Goal: Information Seeking & Learning: Learn about a topic

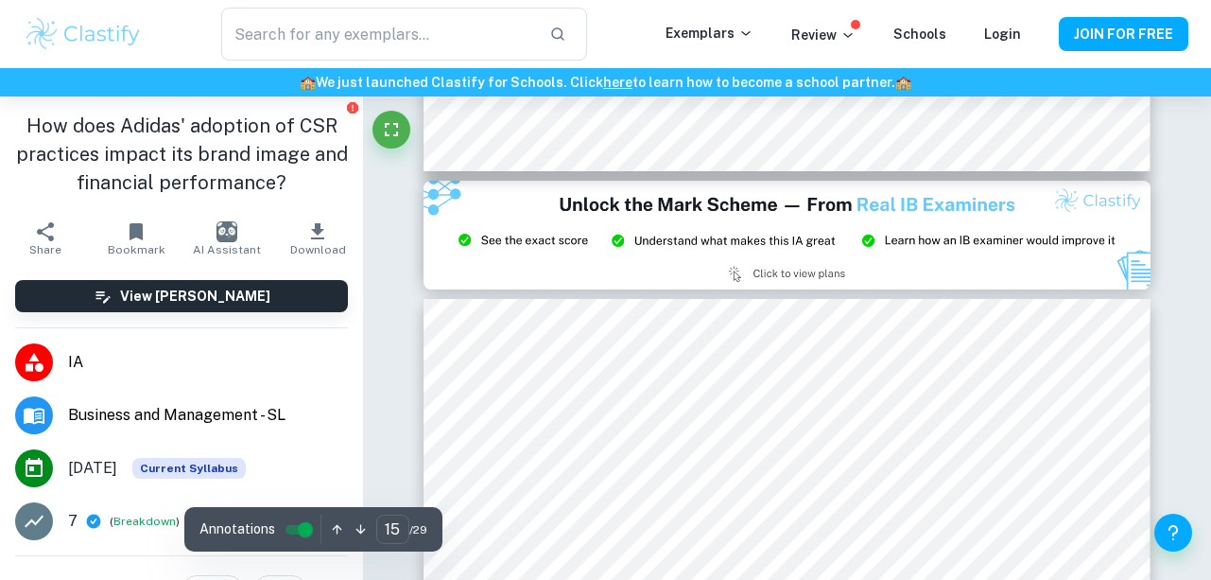
scroll to position [14998, 0]
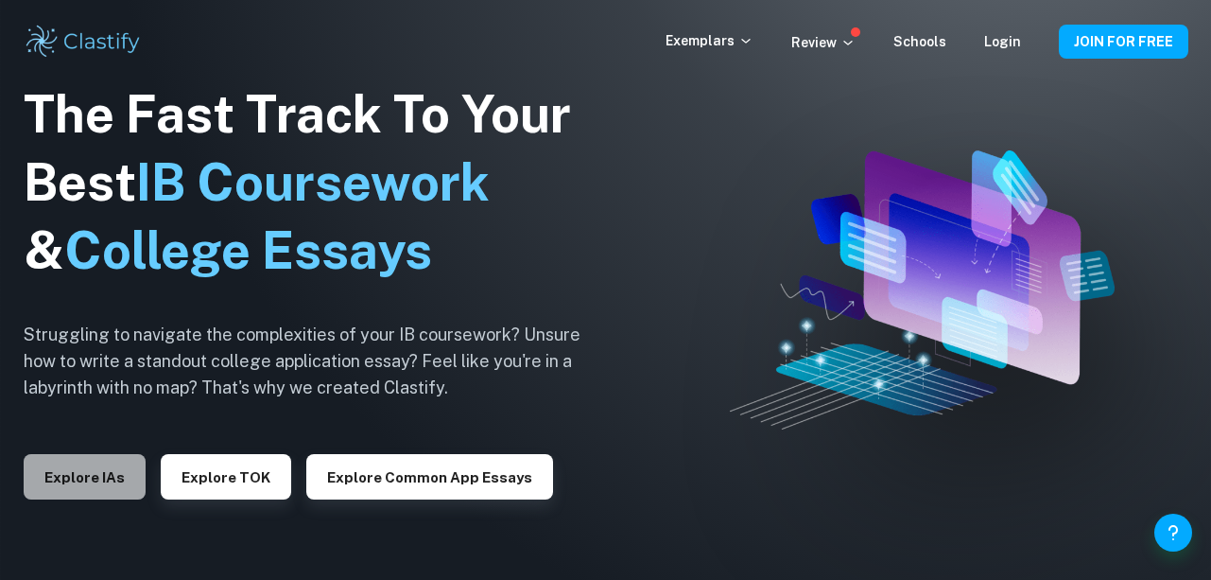
click at [78, 486] on button "Explore IAs" at bounding box center [85, 476] width 122 height 45
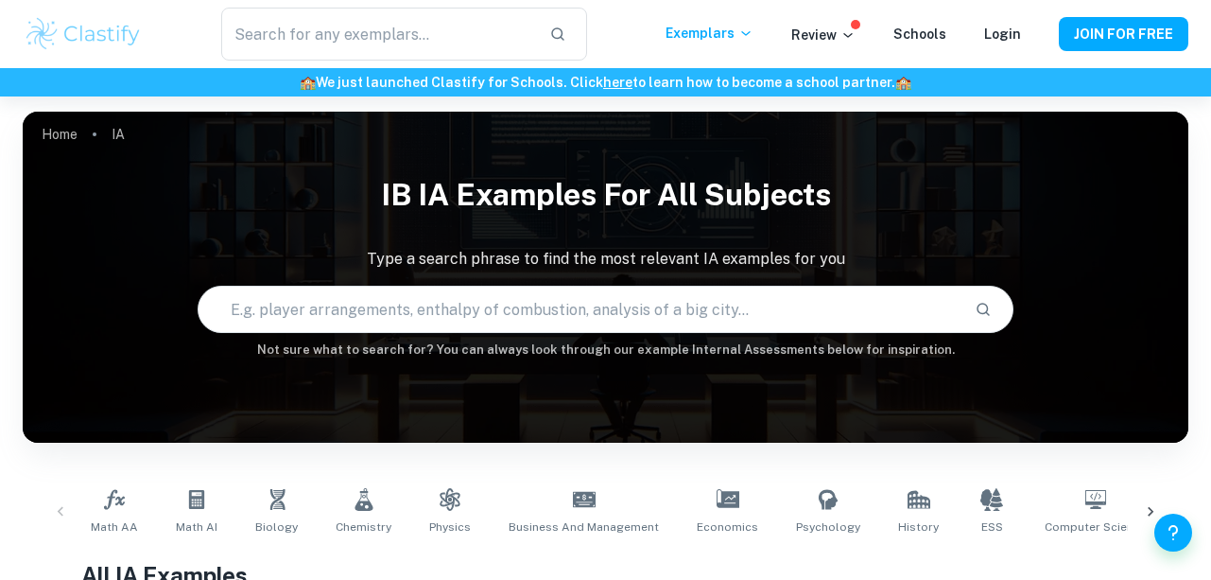
click at [504, 306] on input "text" at bounding box center [579, 309] width 761 height 53
type input "business"
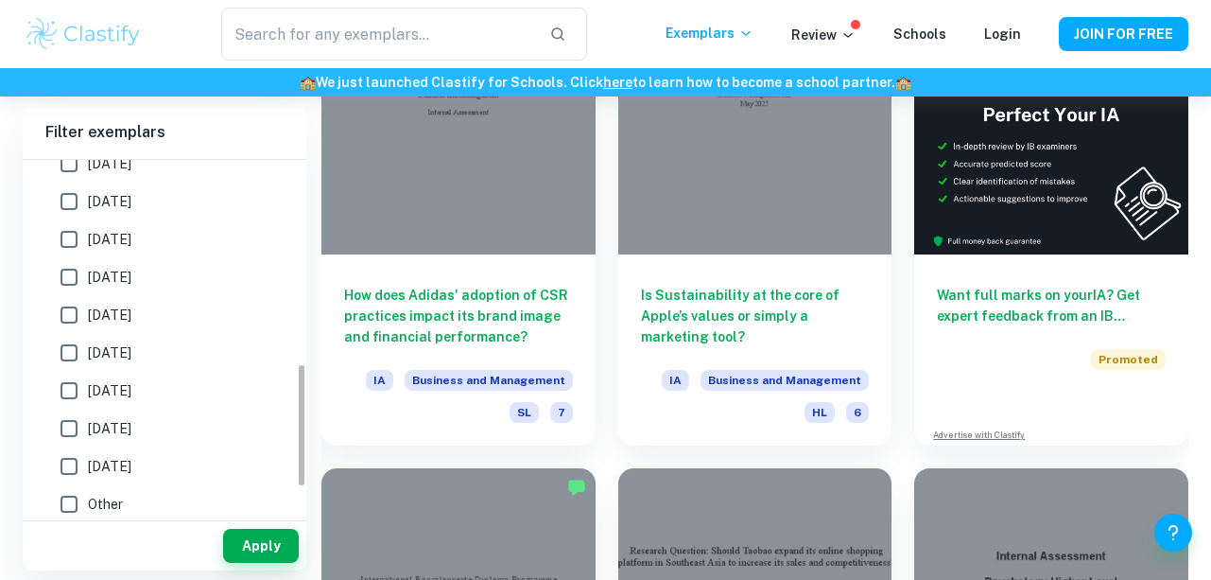
scroll to position [488, 0]
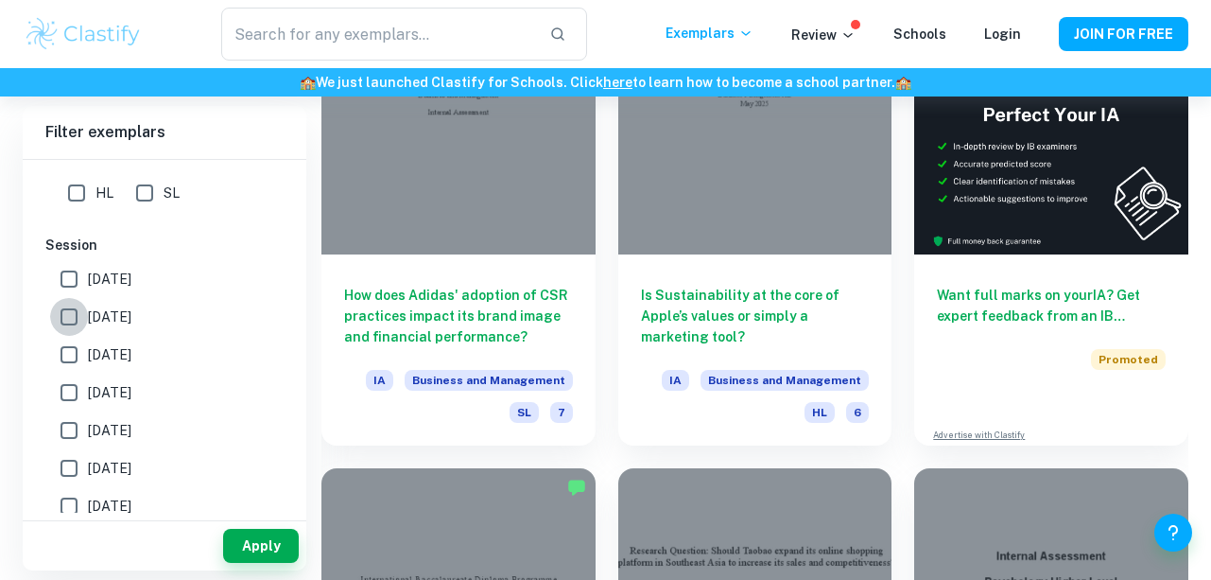
click at [74, 298] on input "[DATE]" at bounding box center [69, 317] width 38 height 38
checkbox input "true"
click at [74, 289] on input "[DATE]" at bounding box center [69, 279] width 38 height 38
checkbox input "true"
click at [256, 541] on button "Apply" at bounding box center [261, 545] width 76 height 34
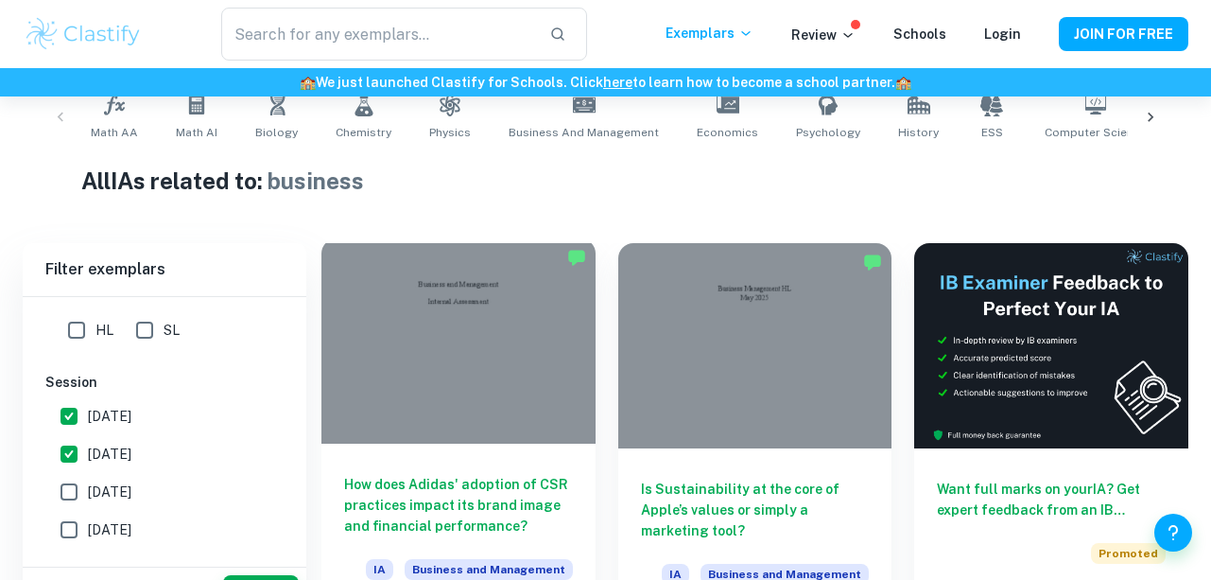
scroll to position [567, 0]
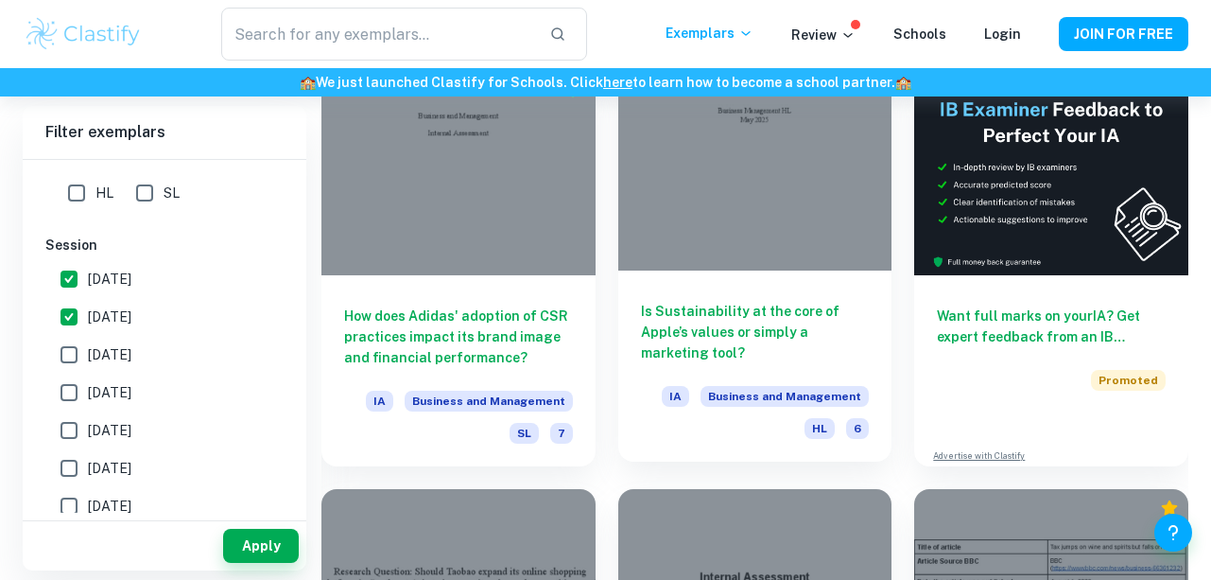
click at [784, 313] on h6 "Is Sustainability at the core of Apple’s values or simply a marketing tool?" at bounding box center [755, 332] width 229 height 62
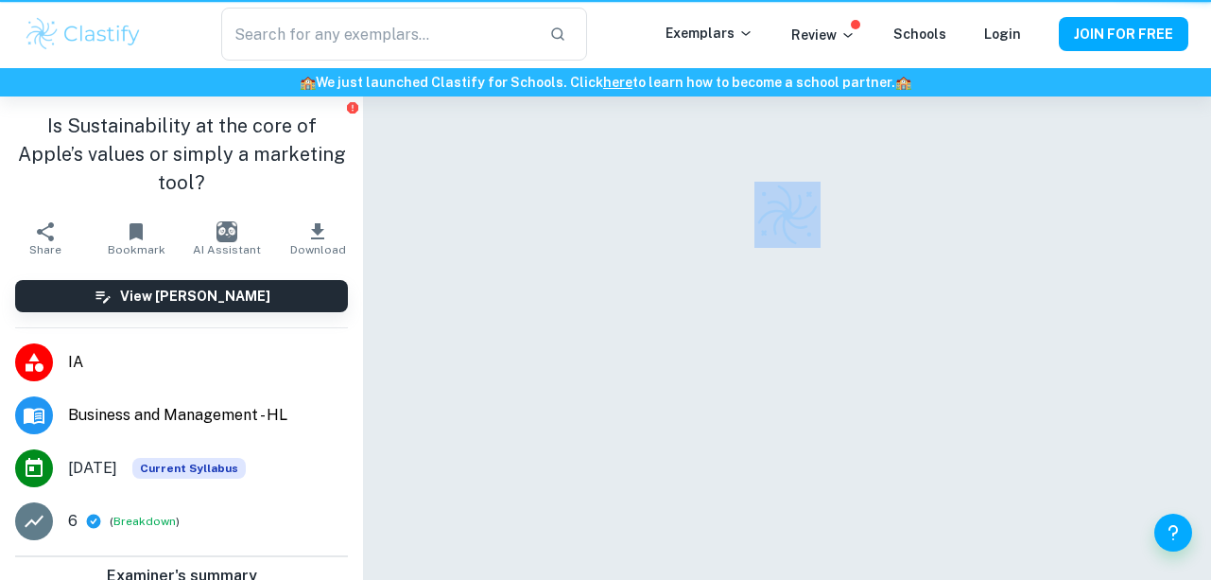
click at [784, 313] on div at bounding box center [787, 368] width 727 height 545
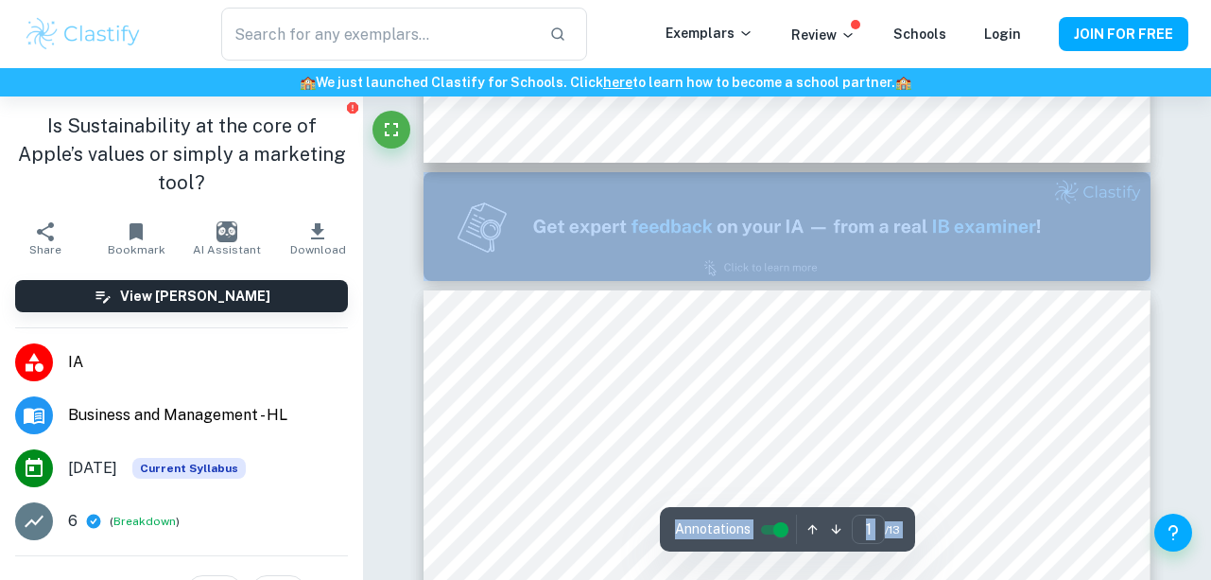
type input "2"
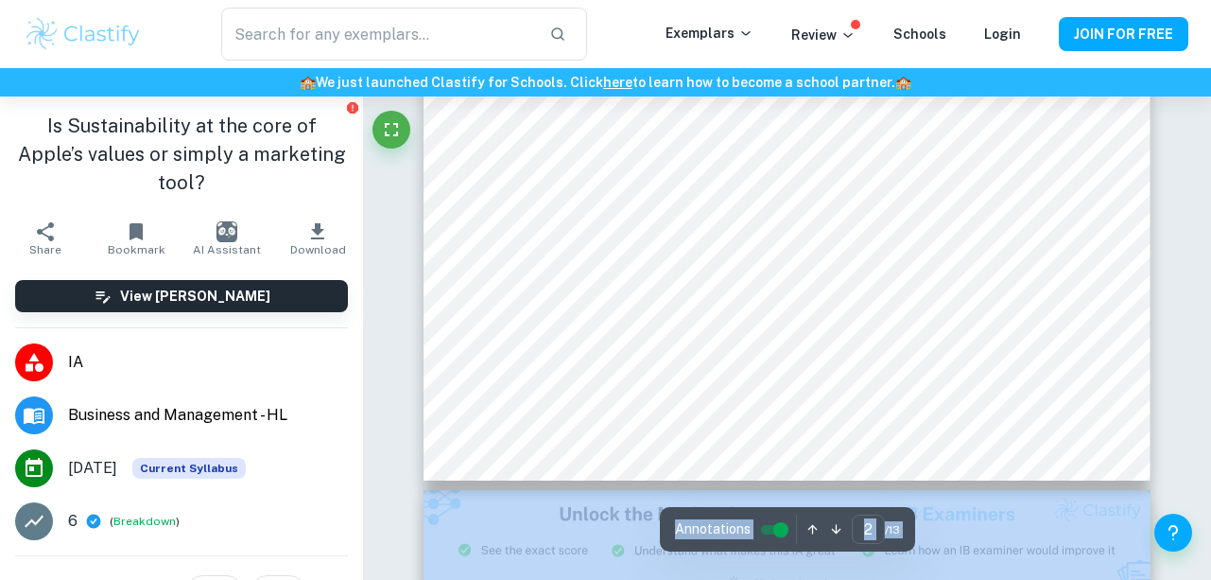
scroll to position [1815, 0]
